Goal: Transaction & Acquisition: Purchase product/service

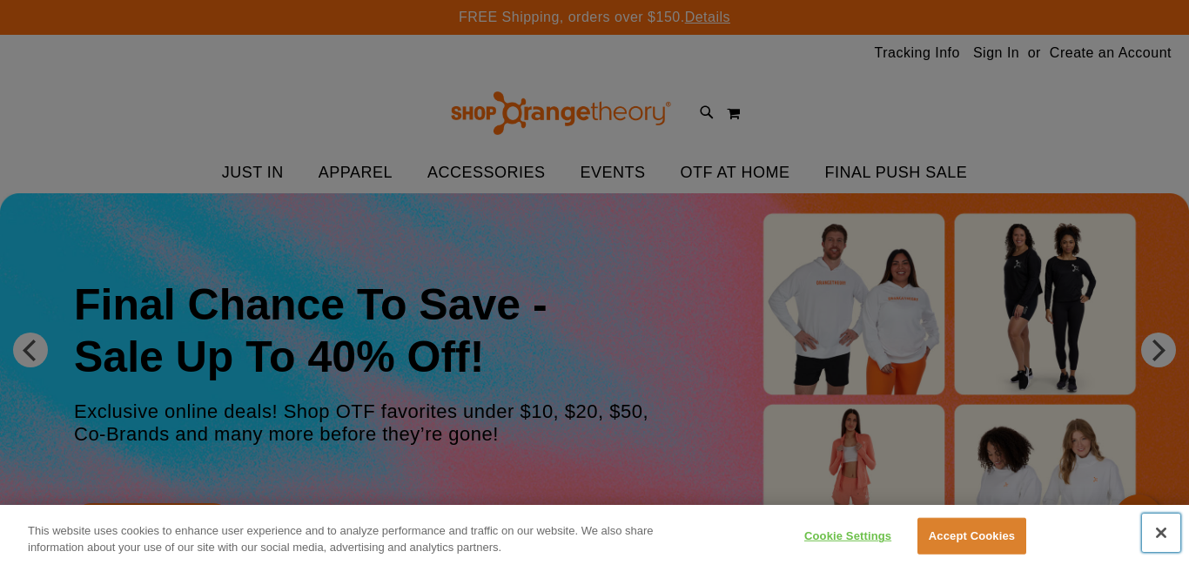
click at [1166, 529] on button "Close" at bounding box center [1161, 533] width 38 height 38
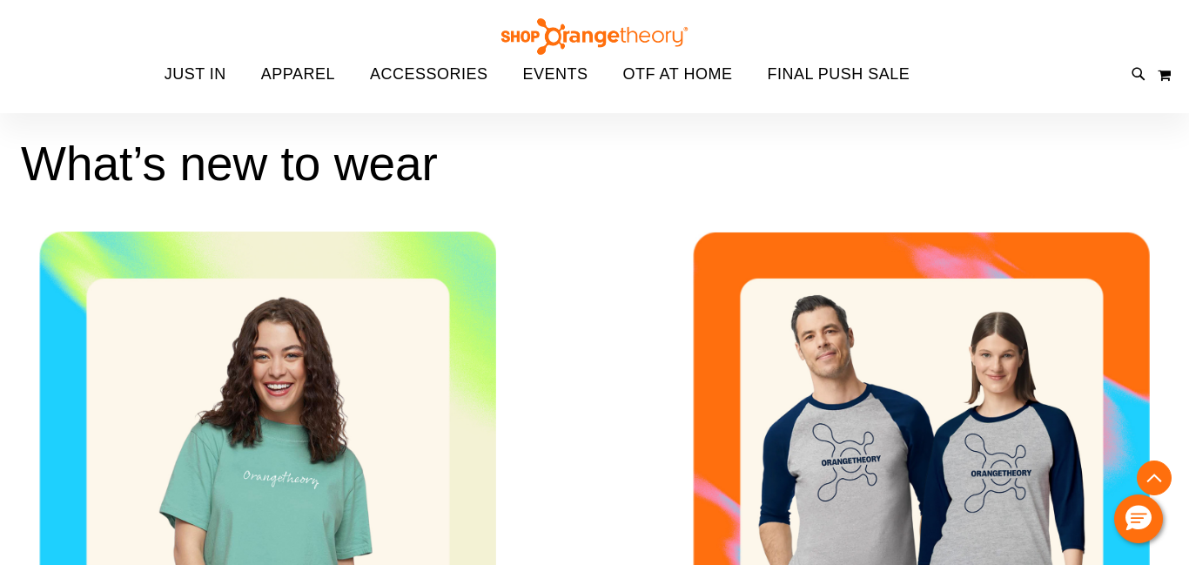
scroll to position [527, 0]
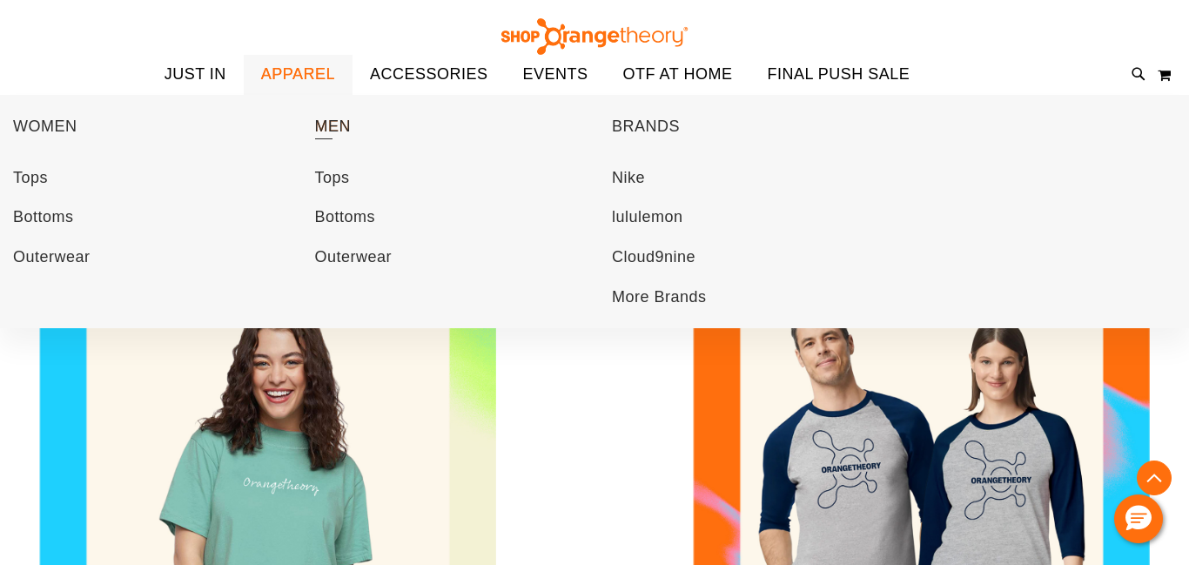
click at [338, 121] on span "MEN" at bounding box center [333, 129] width 37 height 22
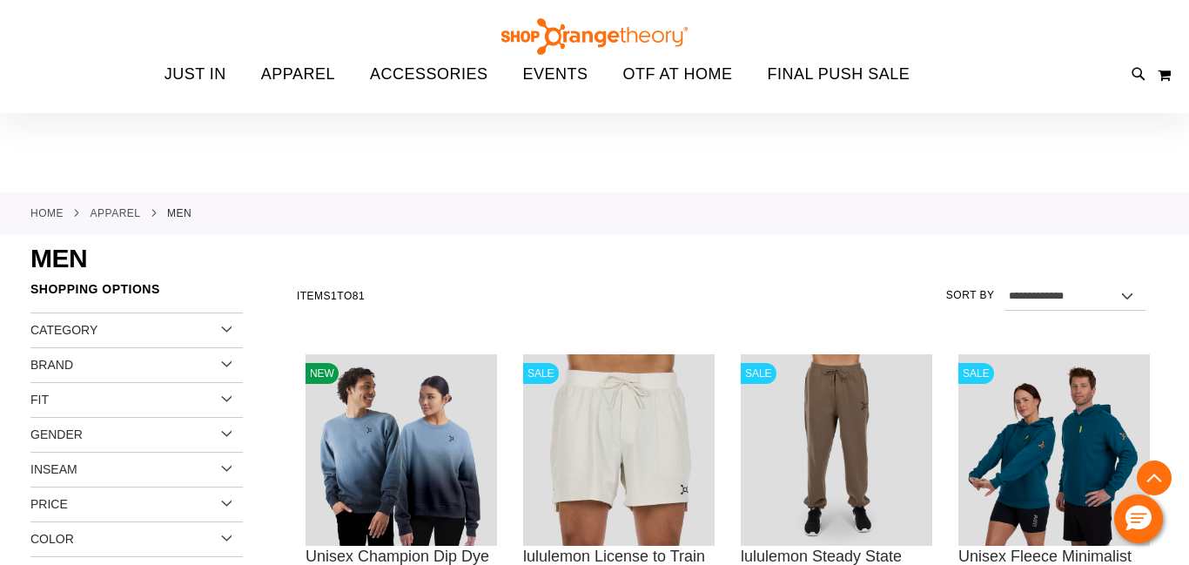
scroll to position [507, 0]
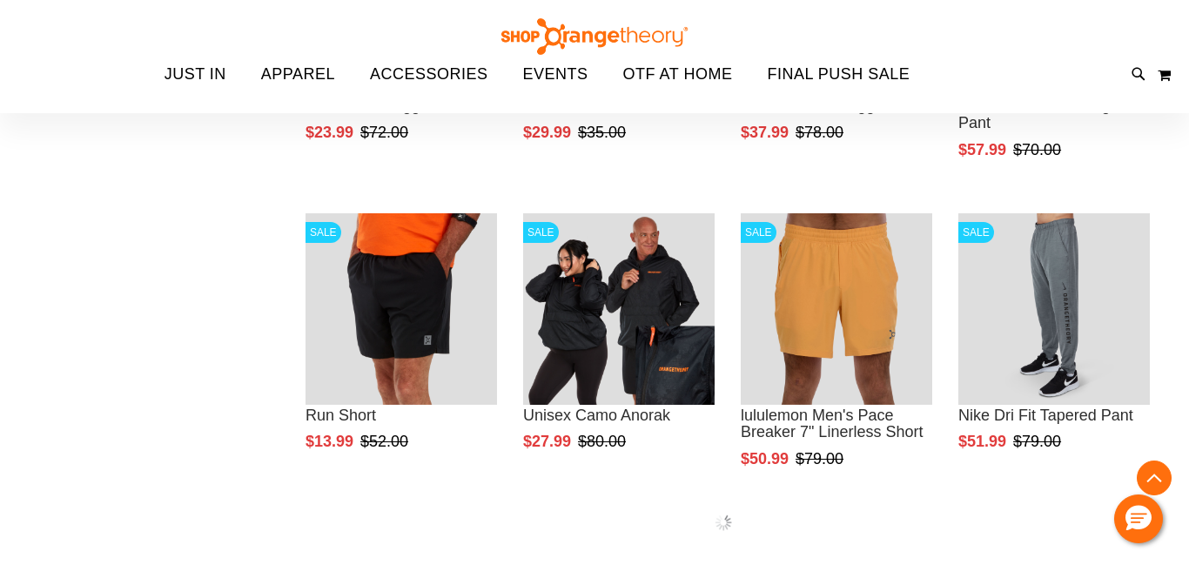
scroll to position [802, 0]
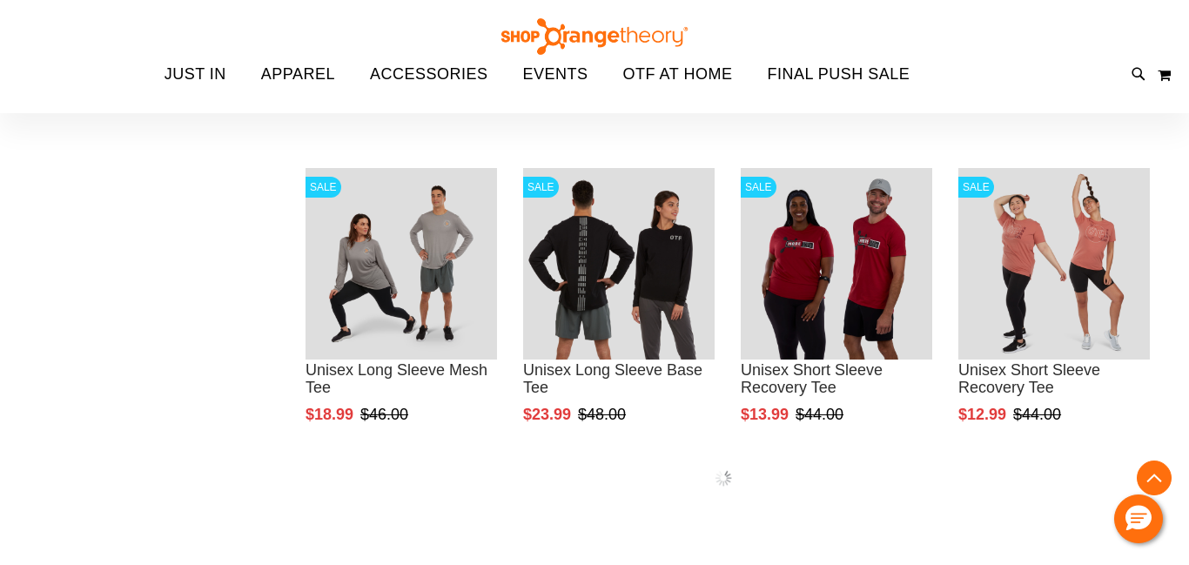
scroll to position [1194, 0]
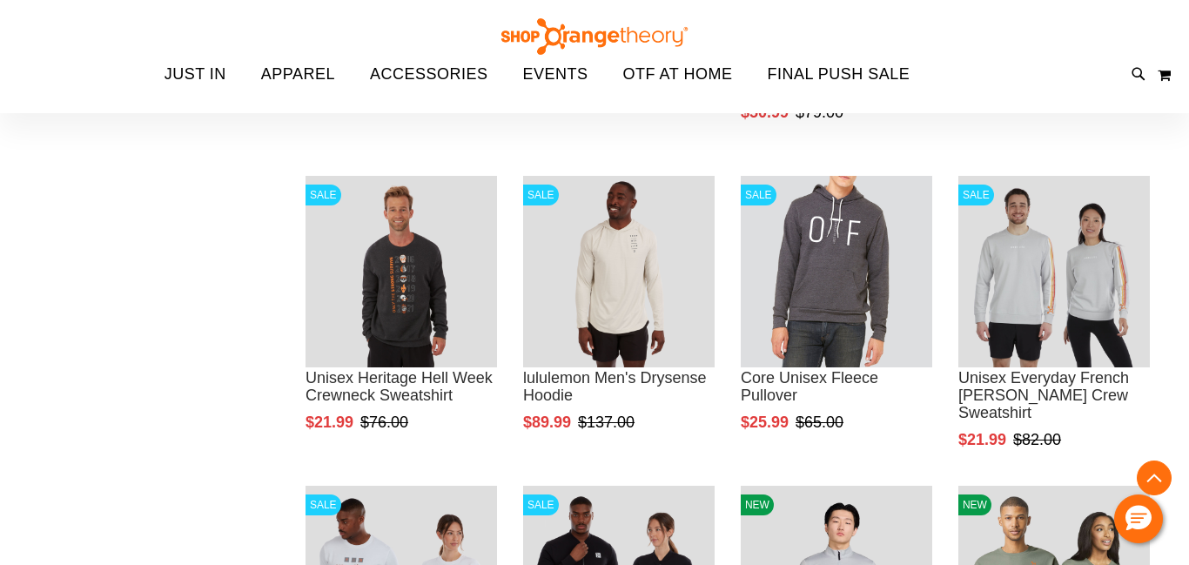
scroll to position [629, 0]
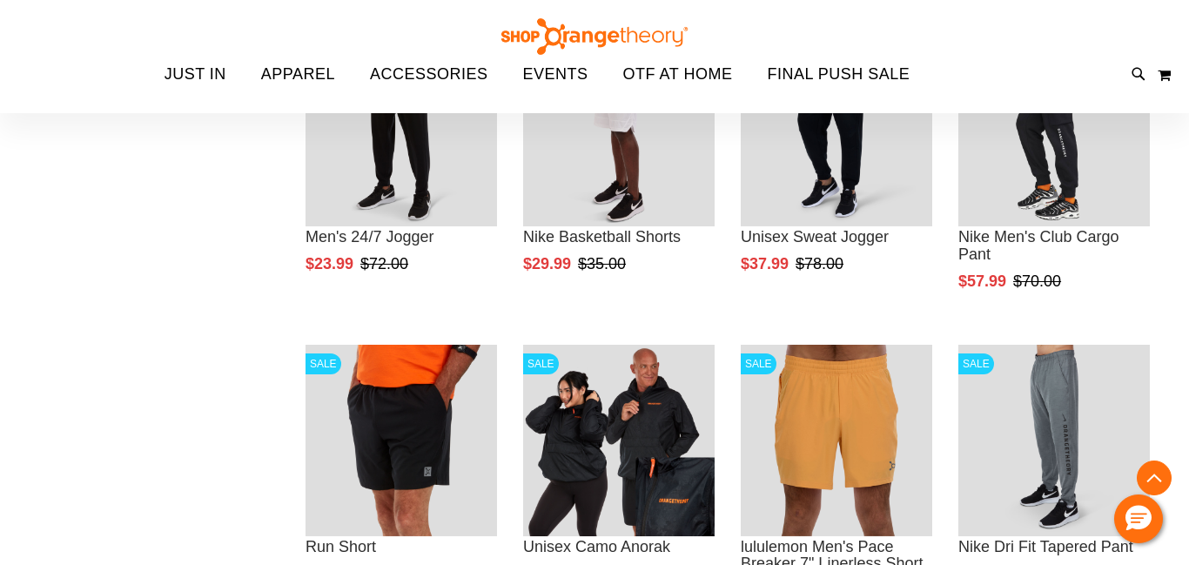
scroll to position [480, 0]
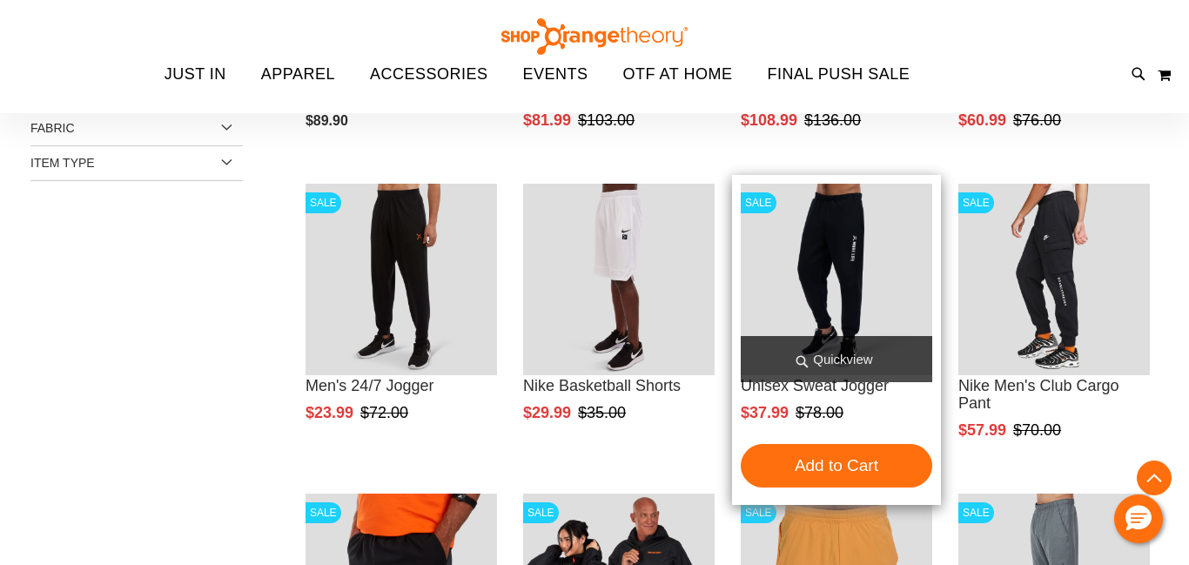
click at [820, 233] on img "product" at bounding box center [836, 279] width 191 height 191
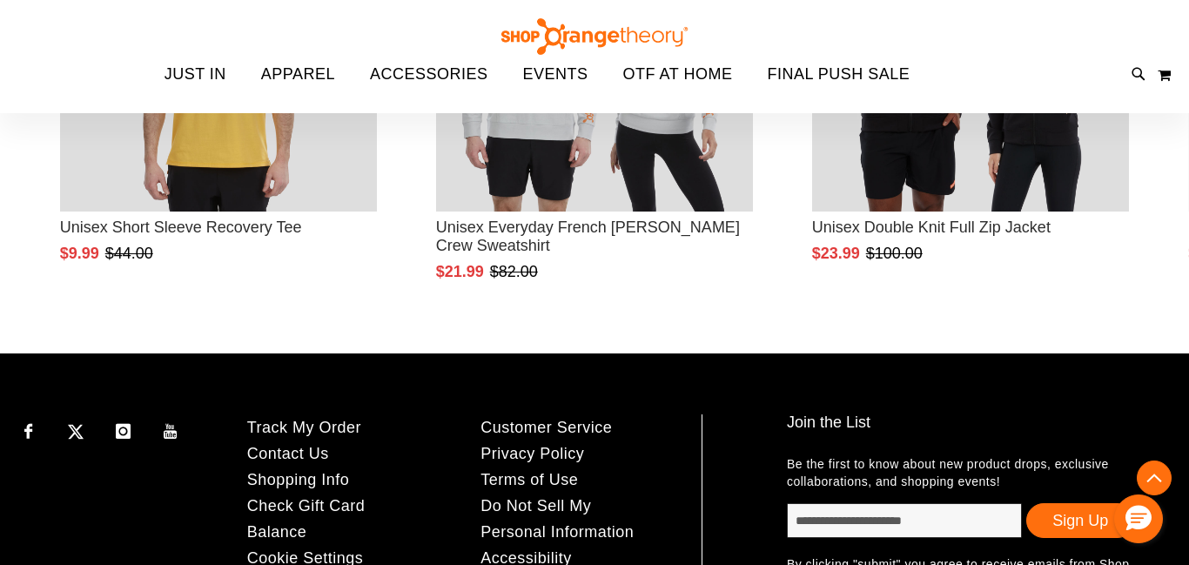
scroll to position [991, 0]
